Goal: Contribute content: Contribute content

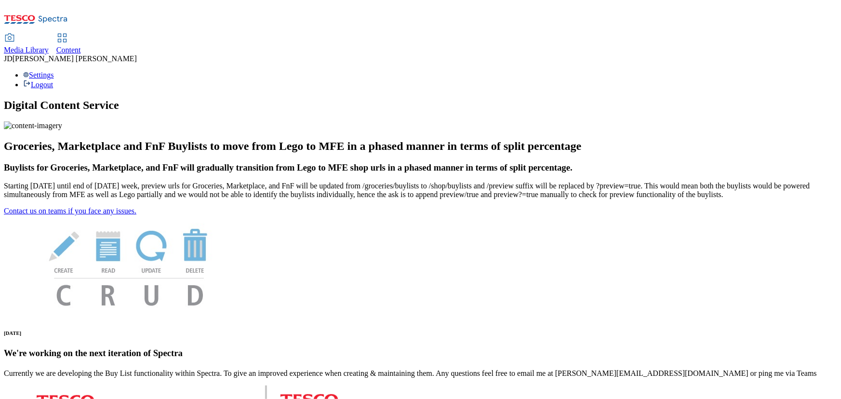
click at [81, 46] on span "Content" at bounding box center [68, 50] width 25 height 8
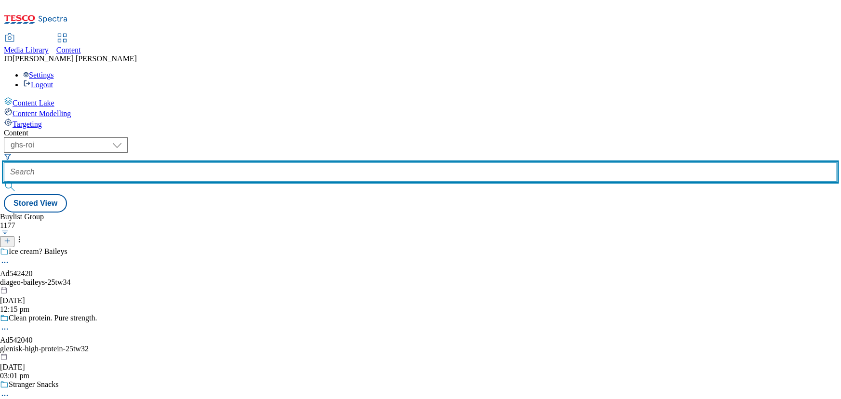
click at [221, 162] on input "text" at bounding box center [421, 171] width 834 height 19
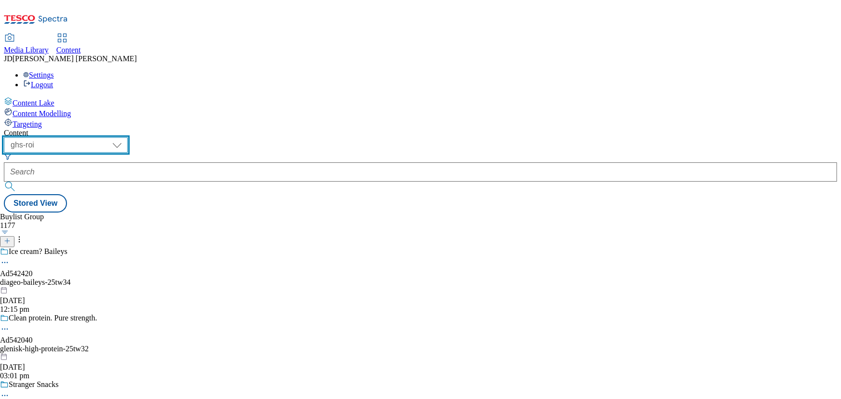
click at [128, 137] on select "ghs-roi ghs-uk" at bounding box center [66, 144] width 124 height 15
select select "ghs-uk"
click at [125, 137] on select "ghs-roi ghs-uk" at bounding box center [66, 144] width 124 height 15
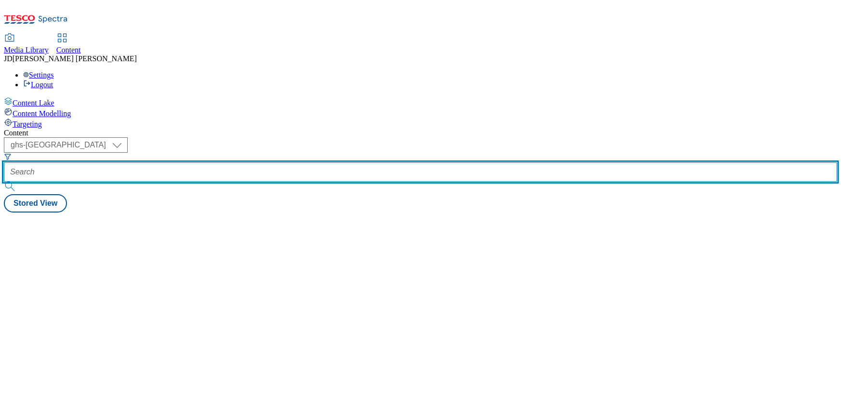
click at [220, 162] on input "text" at bounding box center [421, 171] width 834 height 19
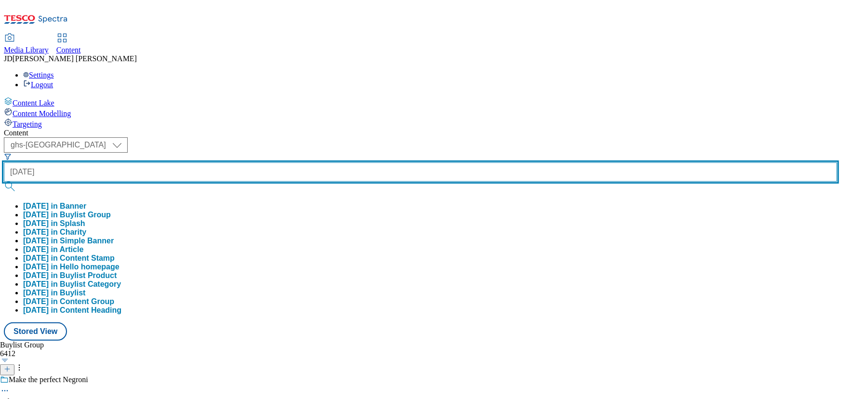
type input "halloween"
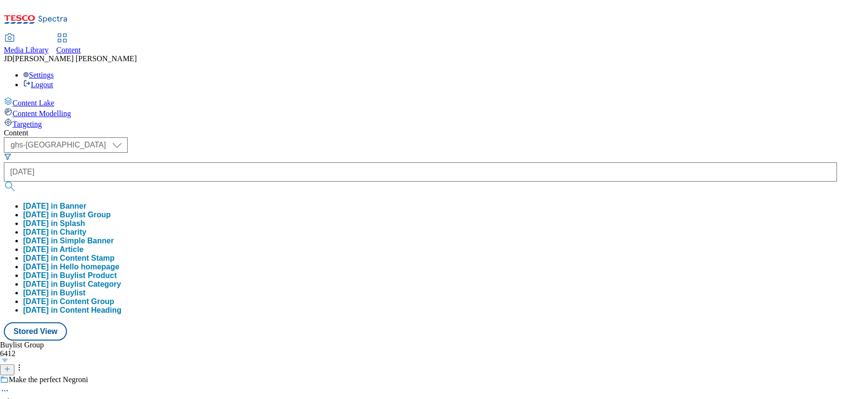
click at [111, 211] on button "halloween in Buylist Group" at bounding box center [67, 215] width 88 height 9
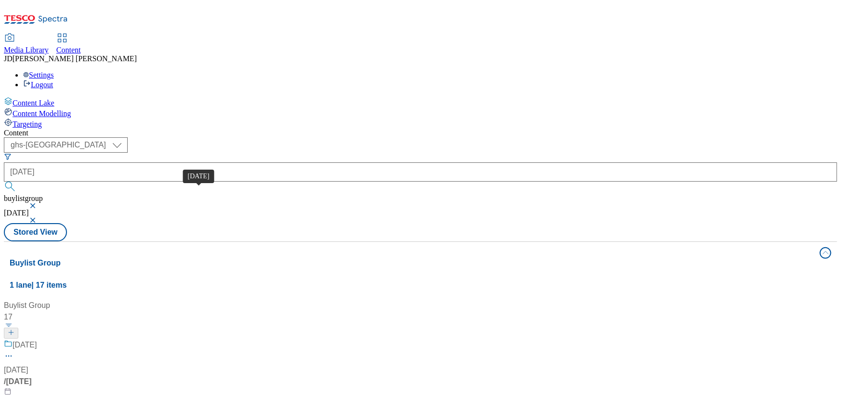
click at [37, 339] on div "Halloween" at bounding box center [25, 345] width 24 height 12
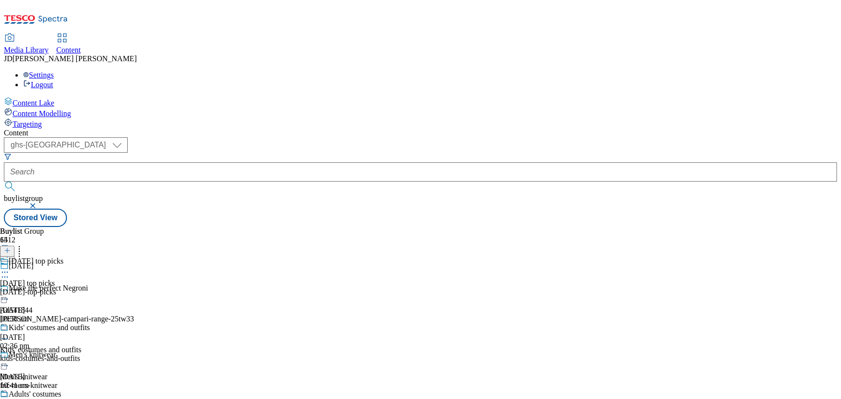
scroll to position [876, 0]
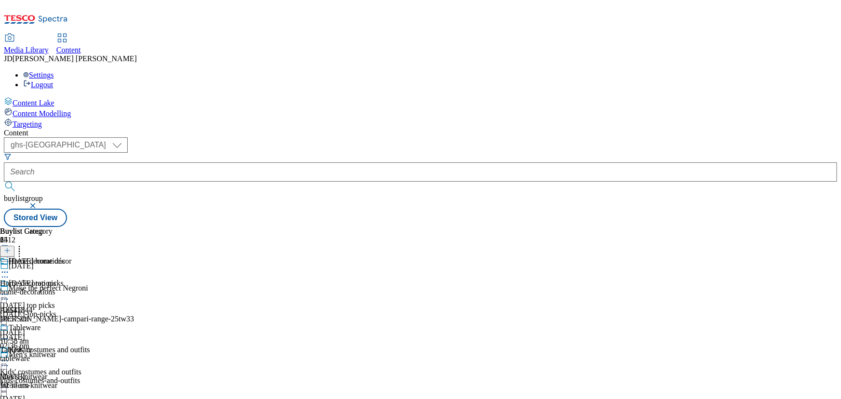
click at [11, 247] on icon at bounding box center [7, 250] width 7 height 7
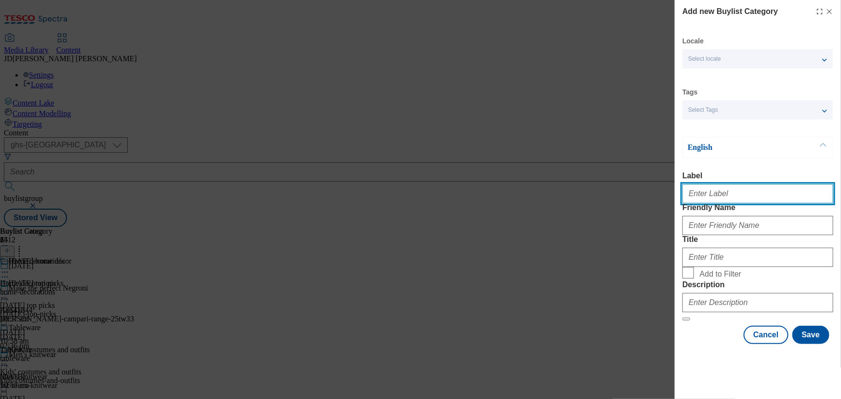
click at [694, 197] on input "Label" at bounding box center [758, 193] width 151 height 19
drag, startPoint x: 739, startPoint y: 194, endPoint x: 660, endPoint y: 193, distance: 78.6
click at [660, 193] on div "Add new Buylist Category Locale Select locale English Welsh Tags Select Tags fn…" at bounding box center [420, 199] width 841 height 399
type input "Personalised gifts"
click at [742, 201] on input "Personalised gifts" at bounding box center [758, 193] width 151 height 19
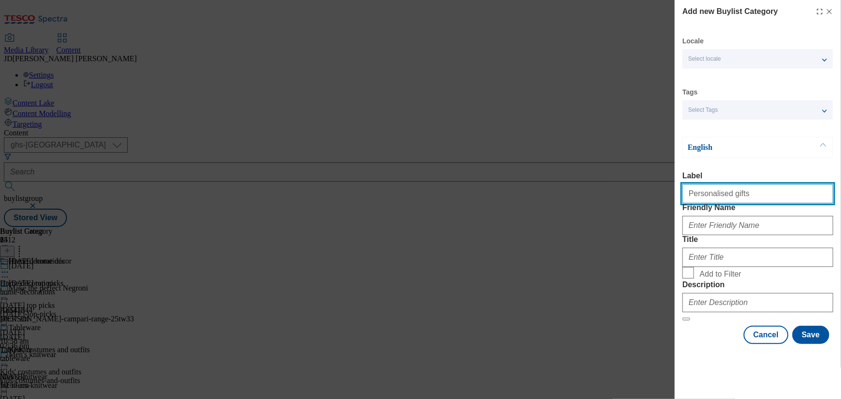
drag, startPoint x: 741, startPoint y: 198, endPoint x: 652, endPoint y: 201, distance: 89.2
click at [654, 201] on div "Add new Buylist Category Locale Select locale English Welsh Tags Select Tags fn…" at bounding box center [420, 199] width 841 height 399
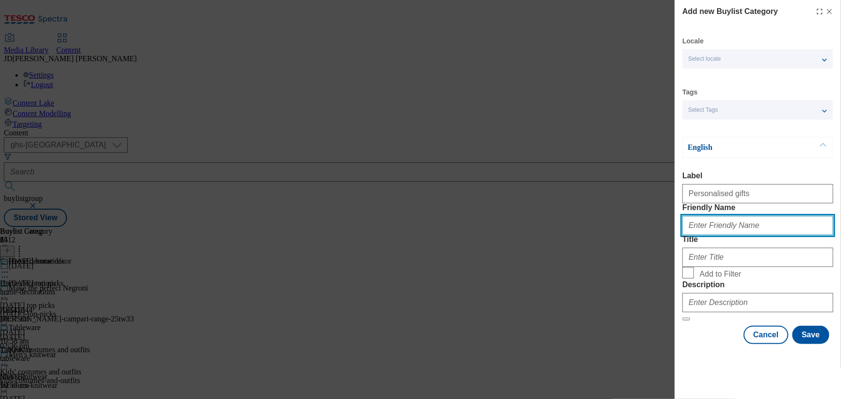
click at [694, 235] on input "Friendly Name" at bounding box center [758, 225] width 151 height 19
paste input "Personalised gifts"
click at [724, 235] on input "Personalised gifts" at bounding box center [758, 225] width 151 height 19
type input "Personalised-gifts"
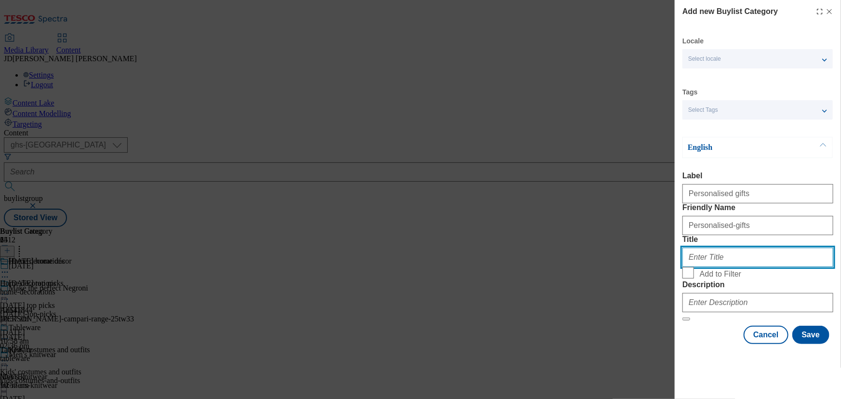
click at [707, 267] on input "Title" at bounding box center [758, 257] width 151 height 19
paste input "Personalised gifts"
type input "Personalised gifts"
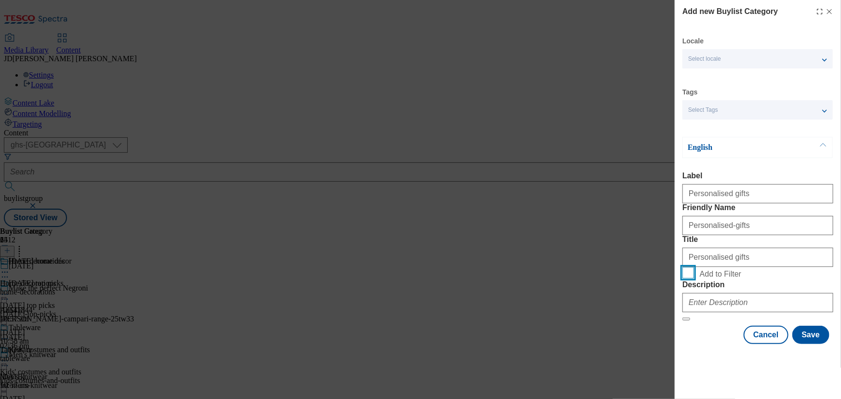
click at [690, 279] on input "Add to Filter" at bounding box center [689, 273] width 12 height 12
checkbox input "true"
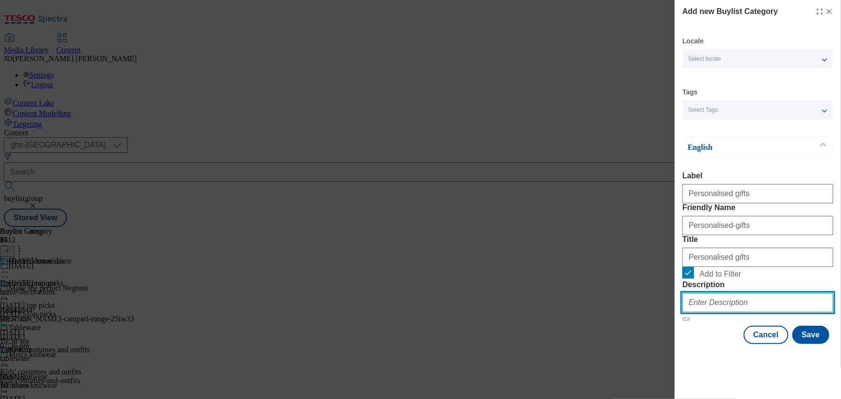
click at [697, 312] on input "Description" at bounding box center [758, 302] width 151 height 19
click at [708, 312] on input "Description" at bounding box center [758, 302] width 151 height 19
type input "p"
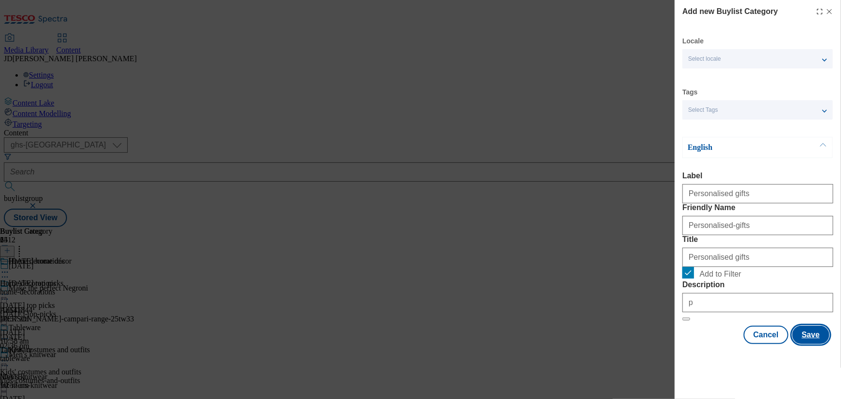
click at [803, 344] on button "Save" at bounding box center [811, 335] width 37 height 18
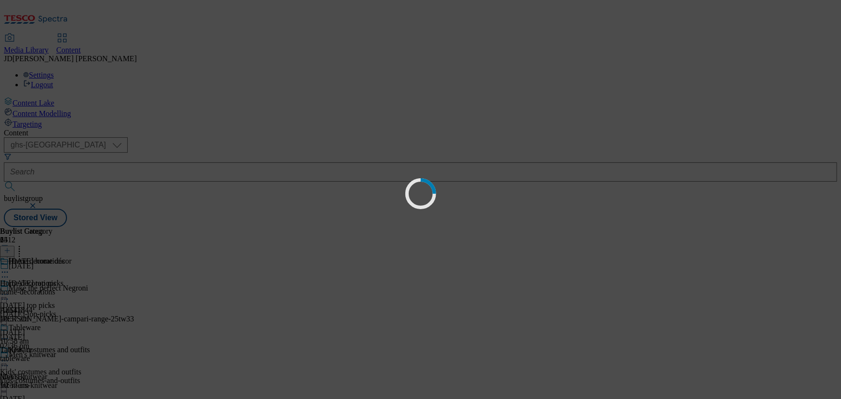
scroll to position [0, 0]
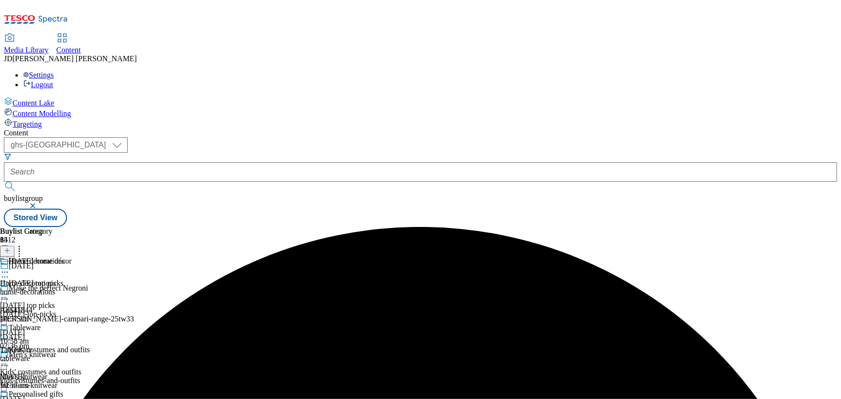
click at [10, 334] on icon at bounding box center [5, 339] width 10 height 10
click at [45, 353] on button "Edit" at bounding box center [32, 358] width 26 height 11
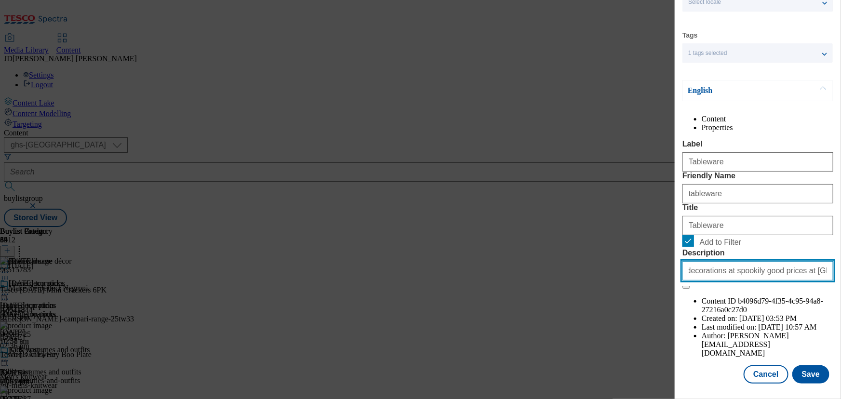
scroll to position [0, 276]
drag, startPoint x: 689, startPoint y: 335, endPoint x: 870, endPoint y: 336, distance: 180.3
click at [841, 231] on html "Icons icon_account icon_add icon_backward_link icon_basket icon_benefits icon_c…" at bounding box center [420, 115] width 841 height 231
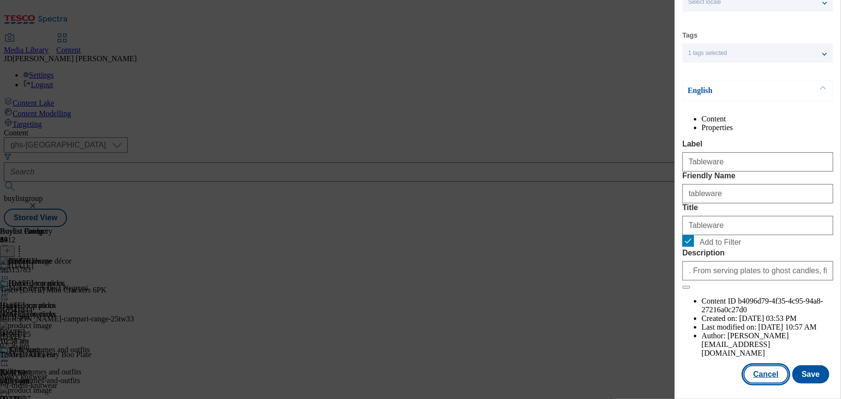
click at [774, 376] on button "Cancel" at bounding box center [766, 374] width 44 height 18
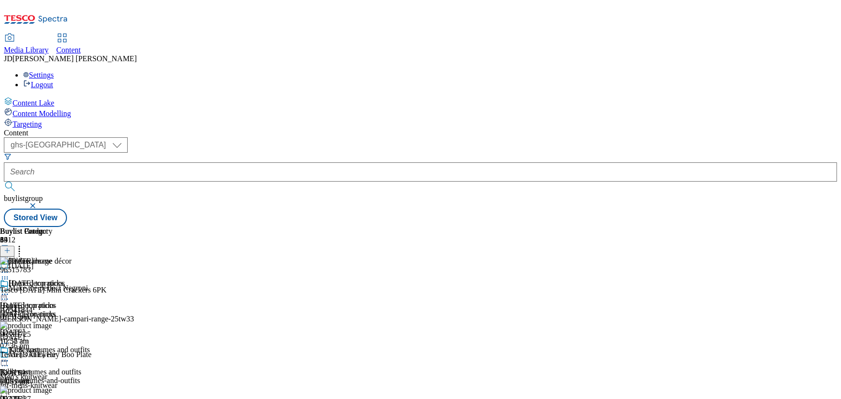
scroll to position [32, 0]
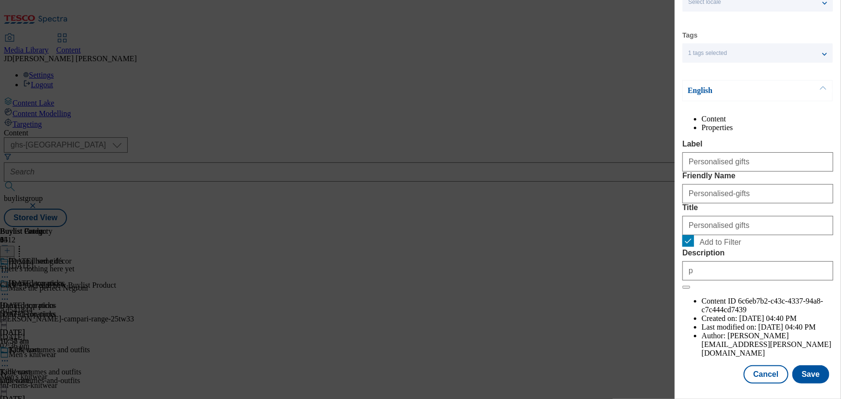
scroll to position [74, 0]
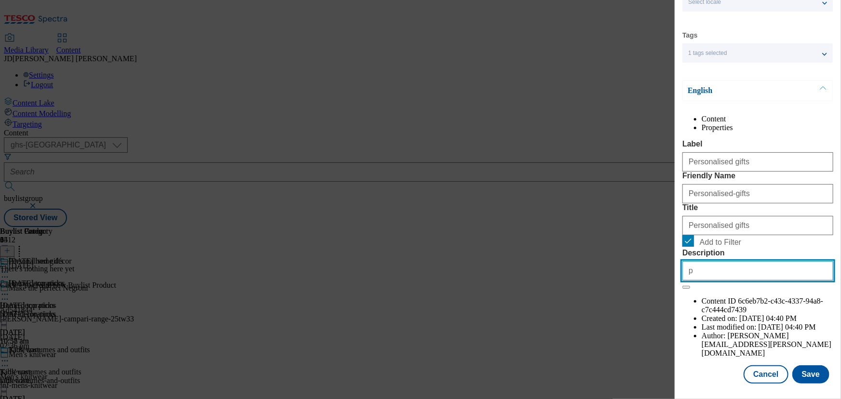
drag, startPoint x: 709, startPoint y: 334, endPoint x: 654, endPoint y: 333, distance: 54.5
click at [654, 333] on div "Edit Buylist Category Locale Select locale English Welsh Tags 1 tags selected f…" at bounding box center [420, 199] width 841 height 399
paste input "Find Halloween home decorations at spookily good prices at Tesco. From serving …"
drag, startPoint x: 699, startPoint y: 334, endPoint x: 670, endPoint y: 333, distance: 28.9
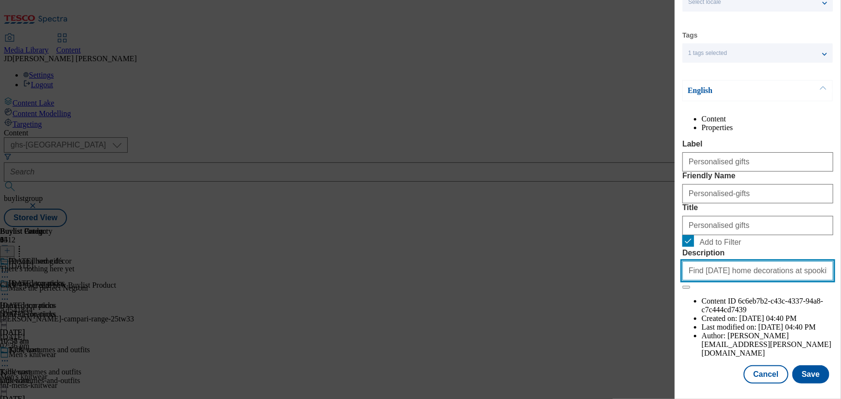
click at [670, 333] on div "Edit Buylist Category Locale Select locale English Welsh Tags 1 tags selected f…" at bounding box center [420, 199] width 841 height 399
click at [743, 281] on input "Find Halloween home decorations at spookily good prices at Tesco. From serving …" at bounding box center [758, 270] width 151 height 19
drag, startPoint x: 729, startPoint y: 336, endPoint x: 778, endPoint y: 333, distance: 48.3
click at [778, 281] on input "Find Halloween home decorations at spookily good prices at Tesco. From serving …" at bounding box center [758, 270] width 151 height 19
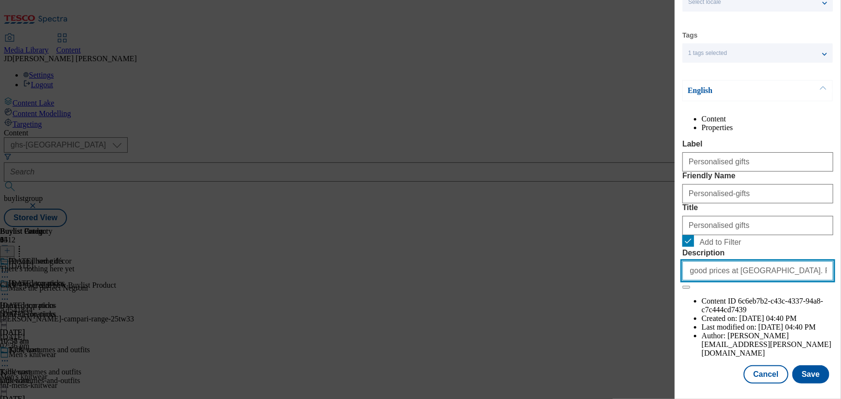
click at [769, 281] on input "Find Halloween personalised gifting at spookily good prices at Tesco. From serv…" at bounding box center [758, 270] width 151 height 19
click at [772, 281] on input "Find Halloween personalised gifting at spookily good prices at Tesco. From serv…" at bounding box center [758, 270] width 151 height 19
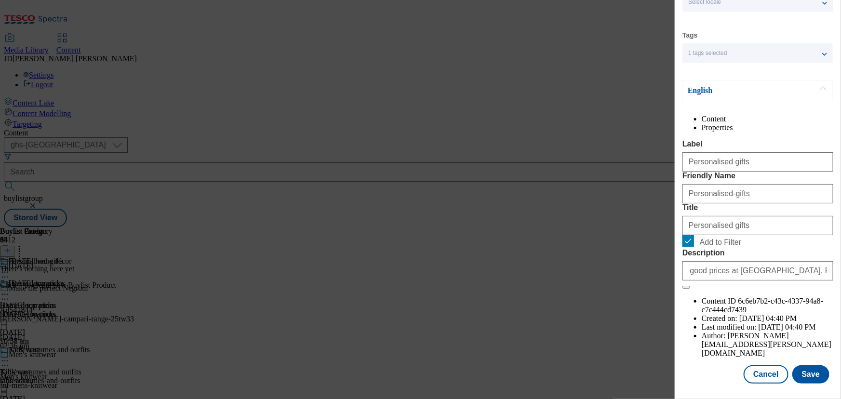
scroll to position [0, 0]
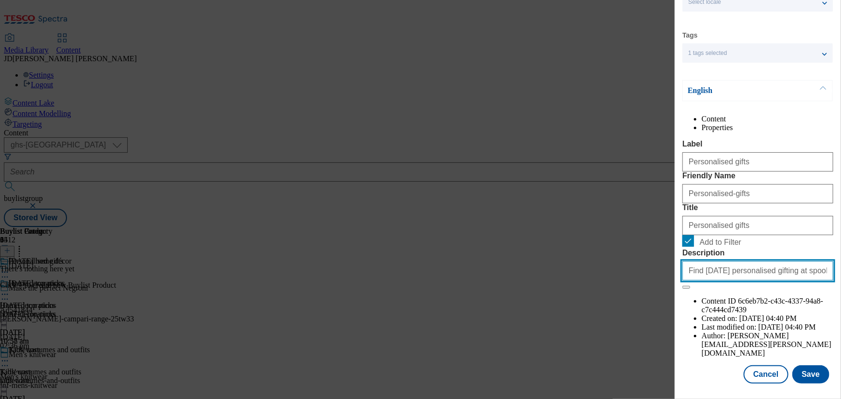
drag, startPoint x: 790, startPoint y: 337, endPoint x: 796, endPoint y: 337, distance: 6.3
click at [790, 281] on input "Find Halloween personalised gifting at spookily good prices at Tesco. From serv…" at bounding box center [758, 270] width 151 height 19
click at [805, 281] on input "Find Halloween personalised gifting at spookily good prices at Tesco. From serv…" at bounding box center [758, 270] width 151 height 19
click at [743, 281] on input "Find Halloween personalised gifting at spookily good prices at Tesco. From serv…" at bounding box center [758, 270] width 151 height 19
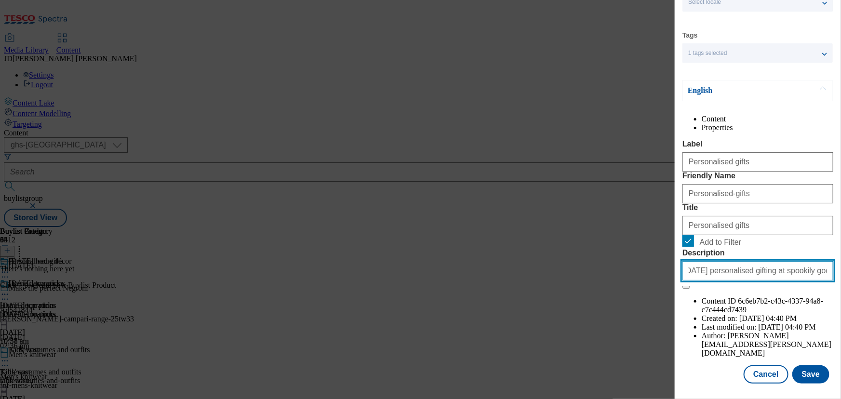
scroll to position [0, 0]
drag, startPoint x: 710, startPoint y: 337, endPoint x: 668, endPoint y: 337, distance: 42.4
click at [668, 337] on div "Edit Buylist Category Locale Select locale English Welsh Tags 1 tags selected f…" at bounding box center [420, 199] width 841 height 399
drag, startPoint x: 728, startPoint y: 336, endPoint x: 755, endPoint y: 336, distance: 27.0
click at [729, 281] on input "Find Halloween personalised gifting at spookily good prices at Tesco. From serv…" at bounding box center [758, 270] width 151 height 19
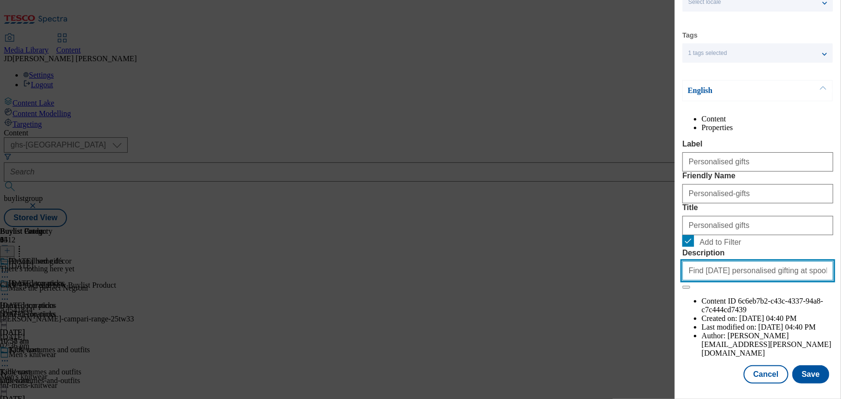
click at [779, 281] on input "Find Halloween personalised gifting at spookily good prices at Tesco. From serv…" at bounding box center [758, 270] width 151 height 19
drag, startPoint x: 786, startPoint y: 337, endPoint x: 779, endPoint y: 337, distance: 6.7
click at [779, 281] on input "Find Halloween personalised gifting at spookily good prices at Tesco. From serv…" at bounding box center [758, 270] width 151 height 19
click at [770, 281] on input "Find Halloween personalised gifting at spookily good prices at Tesco. From serv…" at bounding box center [758, 270] width 151 height 19
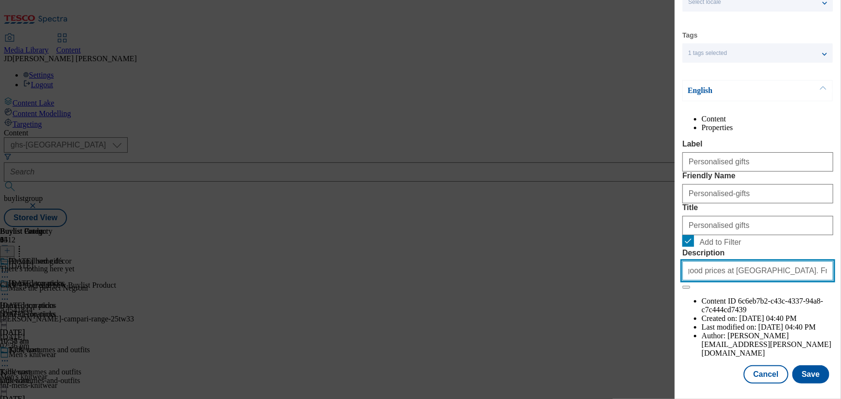
drag, startPoint x: 732, startPoint y: 335, endPoint x: 768, endPoint y: 337, distance: 35.7
click at [768, 281] on input "Find Halloween personalised gifting at spookily good prices at Tesco. From serv…" at bounding box center [758, 270] width 151 height 19
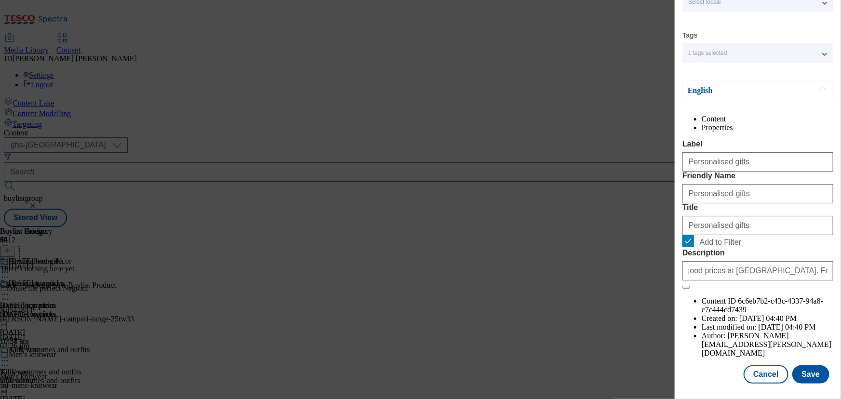
scroll to position [0, 0]
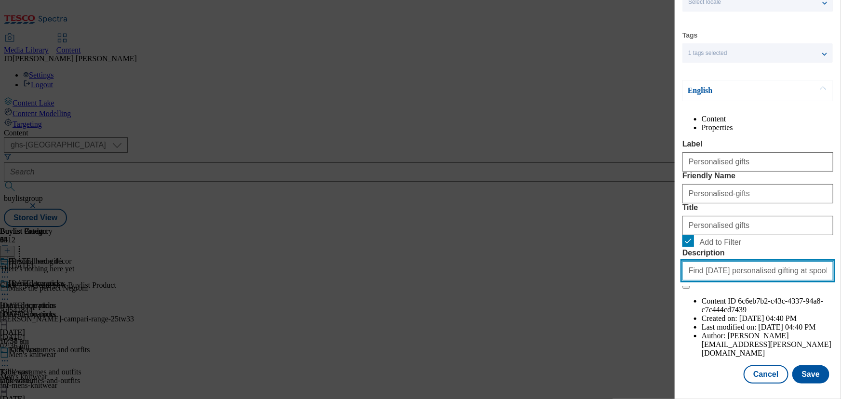
click at [796, 281] on input "Find Halloween personalised gifting at spookily good prices at Tesco. From mugs…" at bounding box center [758, 270] width 151 height 19
drag, startPoint x: 796, startPoint y: 333, endPoint x: 819, endPoint y: 332, distance: 22.7
click at [819, 281] on input "Find Halloween personalised gifting at spookily good prices at Tesco. From mugs…" at bounding box center [758, 270] width 151 height 19
click at [751, 281] on input "Find Halloween personalised gifting at spookily good prices at Tesco. From mugs…" at bounding box center [758, 270] width 151 height 19
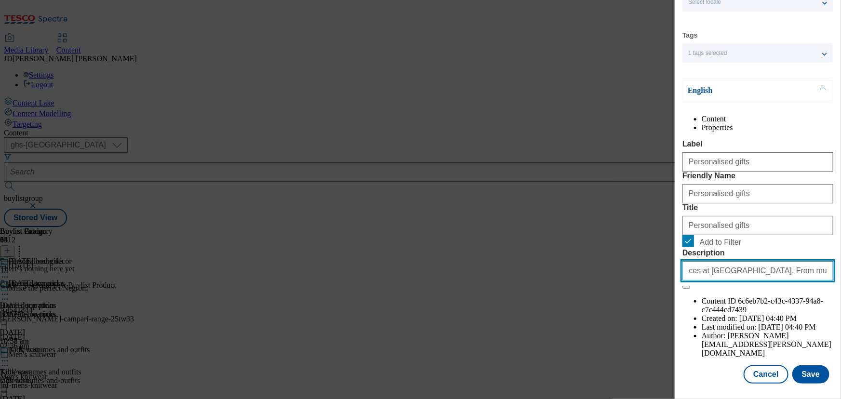
scroll to position [0, 167]
drag, startPoint x: 718, startPoint y: 339, endPoint x: 727, endPoint y: 338, distance: 8.7
click at [727, 281] on input "Find Halloween personalised gifting at spookily good prices at Tesco. From mugs…" at bounding box center [758, 270] width 151 height 19
click at [750, 281] on input "Find Halloween personalised gifting at spookily good prices at Tesco. From mugs…" at bounding box center [758, 270] width 151 height 19
drag, startPoint x: 741, startPoint y: 336, endPoint x: 776, endPoint y: 336, distance: 35.2
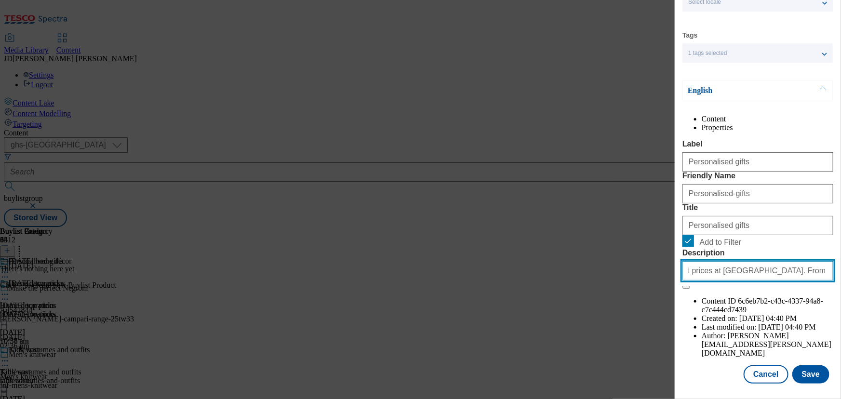
click at [776, 281] on input "Find Halloween personalised gifting at spookily good prices at Tesco. From mugs…" at bounding box center [758, 270] width 151 height 19
paste input "Ornament"
drag, startPoint x: 733, startPoint y: 337, endPoint x: 788, endPoint y: 337, distance: 55.0
click at [788, 281] on input "Find Halloween personalised gifting at spookily good prices at Tesco. From mugs…" at bounding box center [758, 270] width 151 height 19
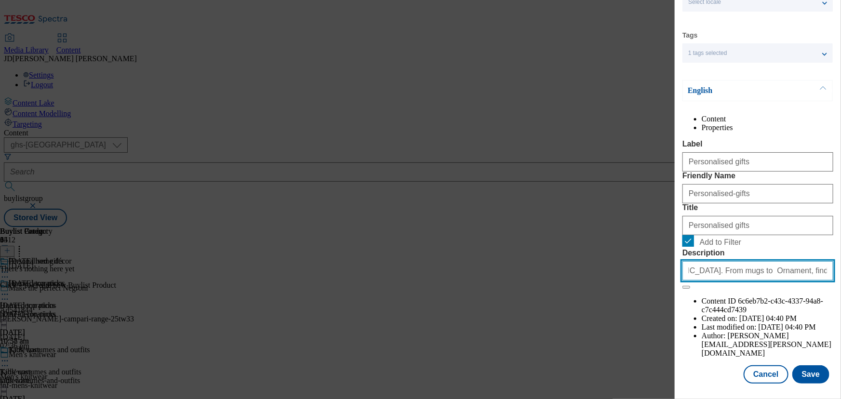
scroll to position [0, 196]
click at [718, 281] on input "Find Halloween personalised gifting at spookily good prices at Tesco. From mugs…" at bounding box center [758, 270] width 151 height 19
drag, startPoint x: 779, startPoint y: 339, endPoint x: 830, endPoint y: 339, distance: 51.1
click at [830, 339] on div "Edit Buylist Category Locale Select locale English Welsh Tags 1 tags selected f…" at bounding box center [758, 193] width 166 height 386
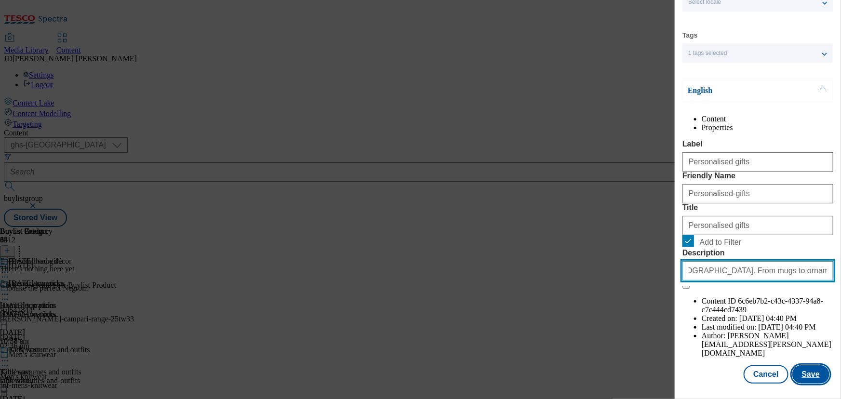
type input "Find Halloween personalised gifting at spookily good prices at Tesco. From mugs…"
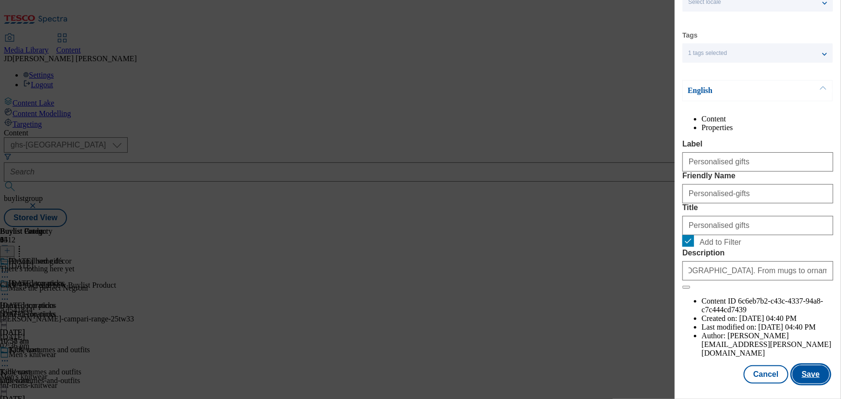
click at [801, 371] on button "Save" at bounding box center [811, 374] width 37 height 18
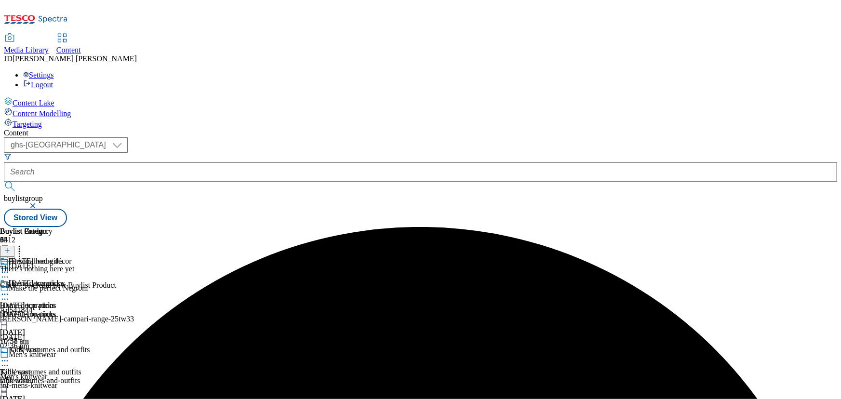
click at [11, 247] on icon at bounding box center [7, 250] width 7 height 7
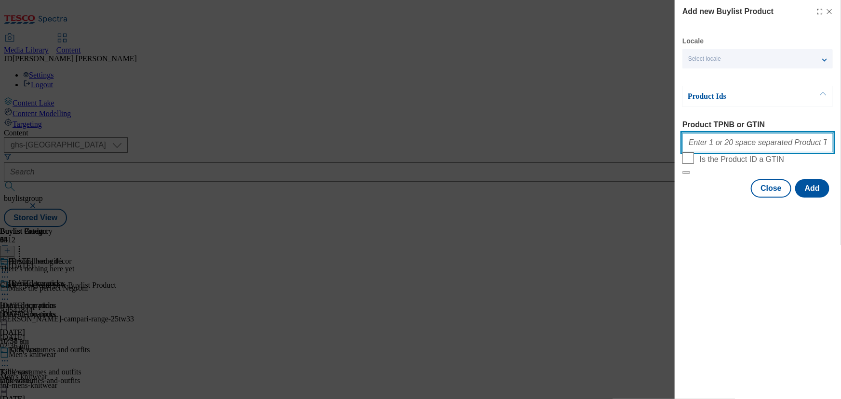
click at [694, 145] on input "Product TPNB or GTIN" at bounding box center [758, 142] width 151 height 19
paste input "111200467 111192699 111199240 111199314 111199315 111199379 111199365 111199518…"
type input "111200467 111192699 111199240 111199314 111199315 111199379 111199365 111199518…"
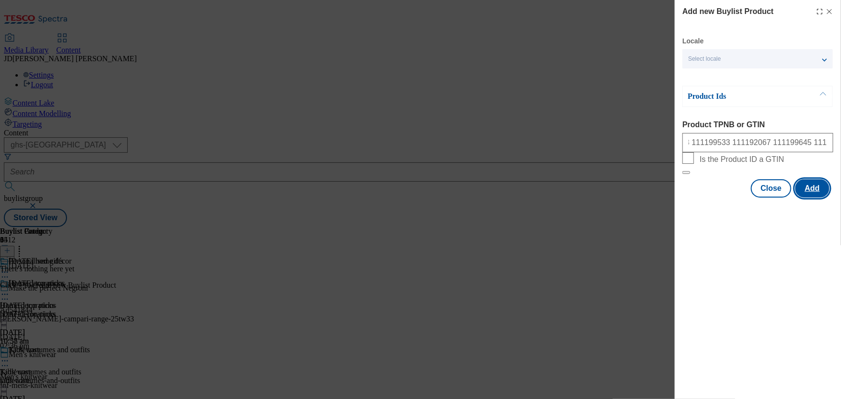
click at [809, 198] on button "Add" at bounding box center [812, 188] width 34 height 18
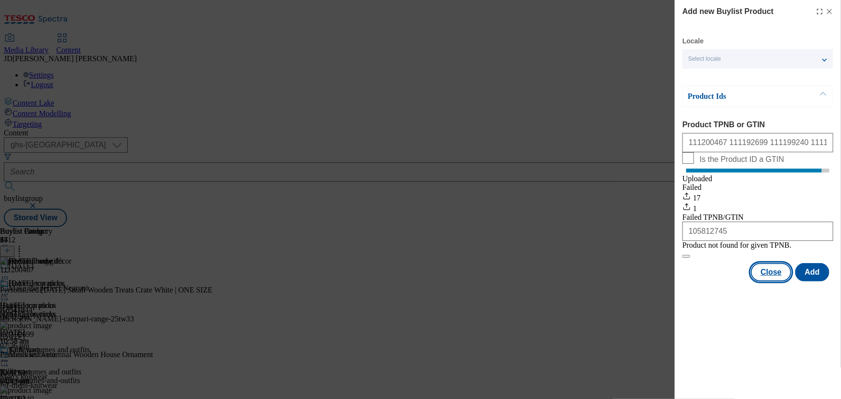
click at [766, 282] on button "Close" at bounding box center [771, 272] width 40 height 18
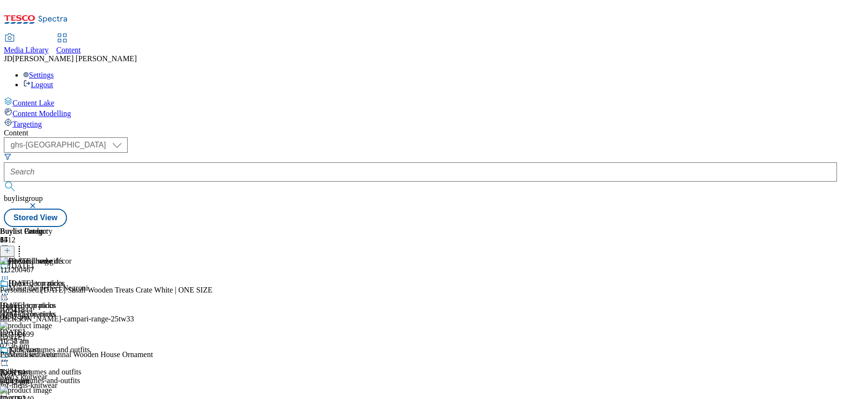
scroll to position [58, 0]
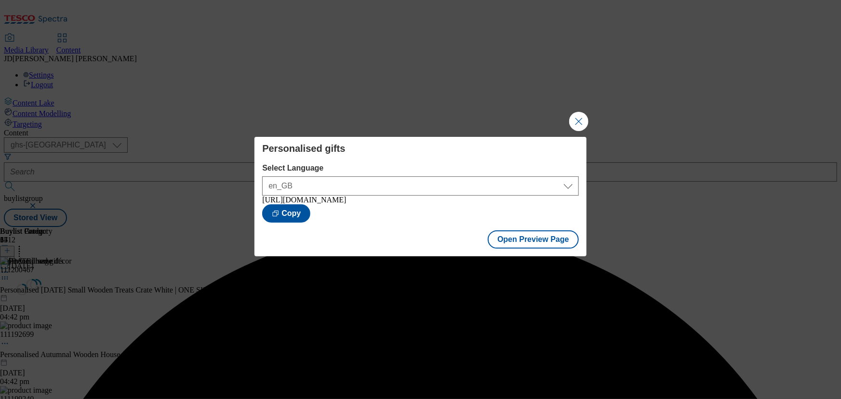
scroll to position [0, 0]
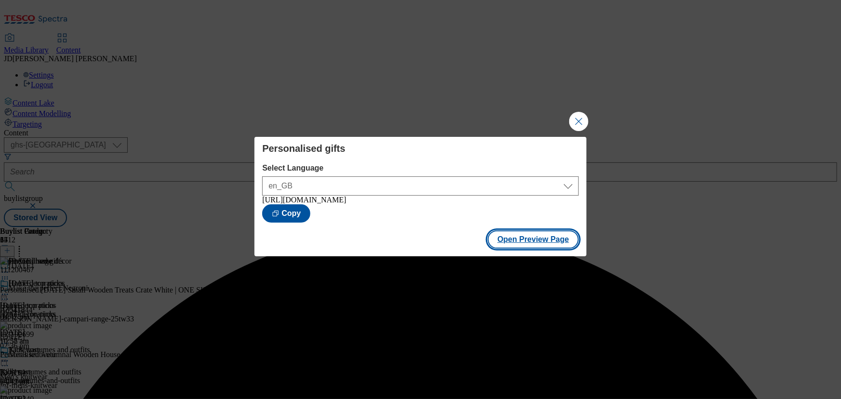
click at [542, 243] on button "Open Preview Page" at bounding box center [533, 239] width 91 height 18
click at [575, 117] on button "Close Modal" at bounding box center [578, 121] width 19 height 19
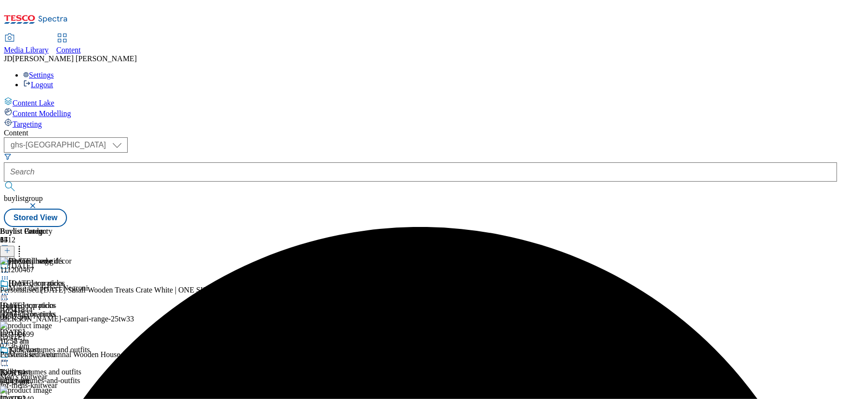
scroll to position [58, 0]
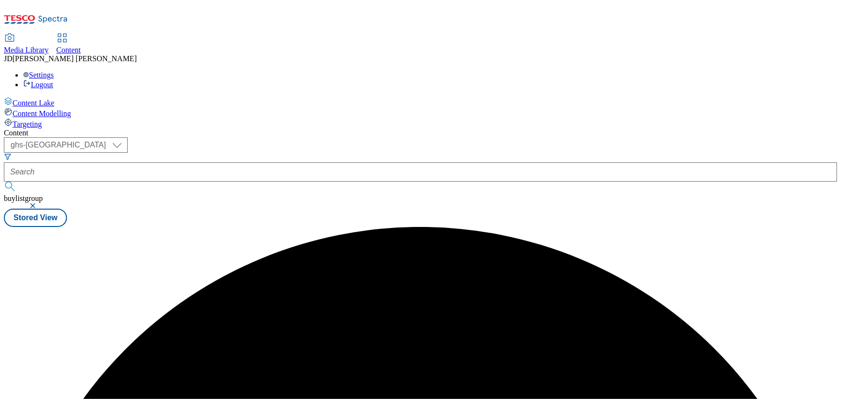
scroll to position [0, 0]
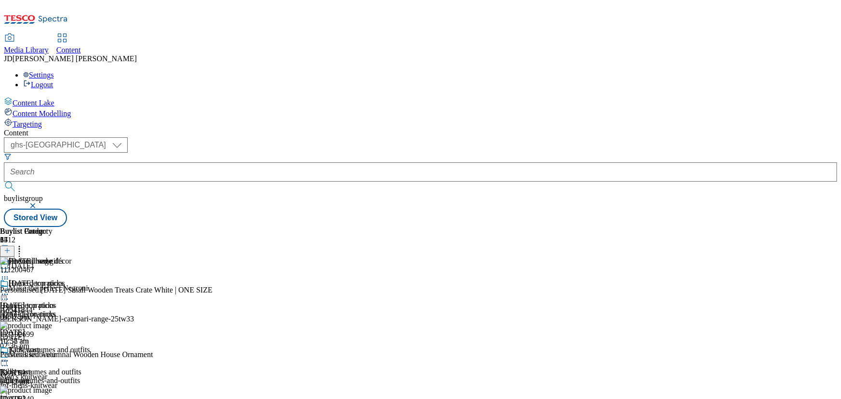
scroll to position [94, 0]
